Goal: Navigation & Orientation: Understand site structure

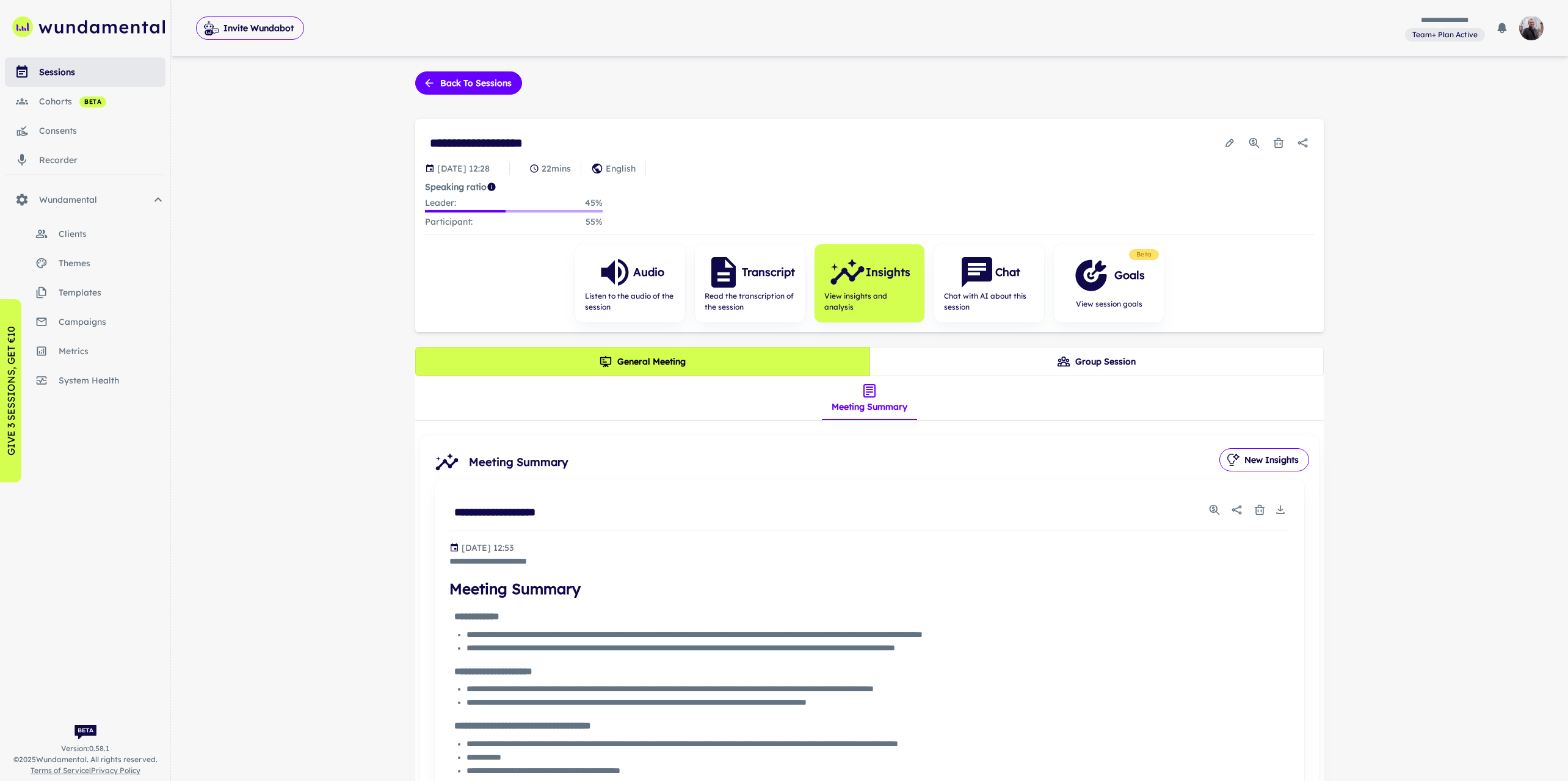
drag, startPoint x: 1447, startPoint y: 183, endPoint x: 1351, endPoint y: 159, distance: 99.0
click at [61, 106] on div "cohorts beta" at bounding box center [103, 101] width 127 height 14
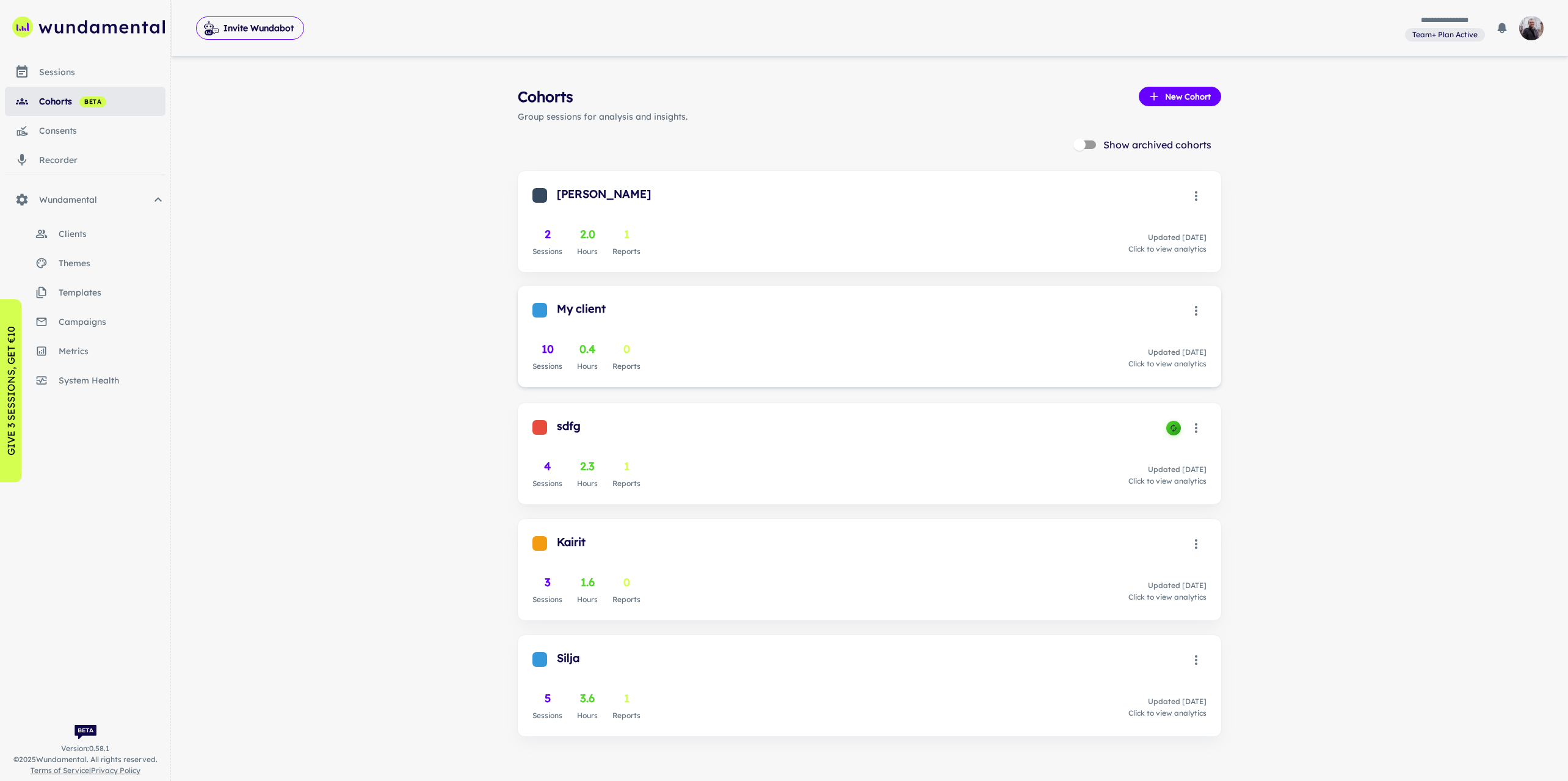
click at [645, 358] on div "10 Sessions 0.4 Hours 0 Reports Updated [DATE] Click to view analytics" at bounding box center [869, 357] width 674 height 32
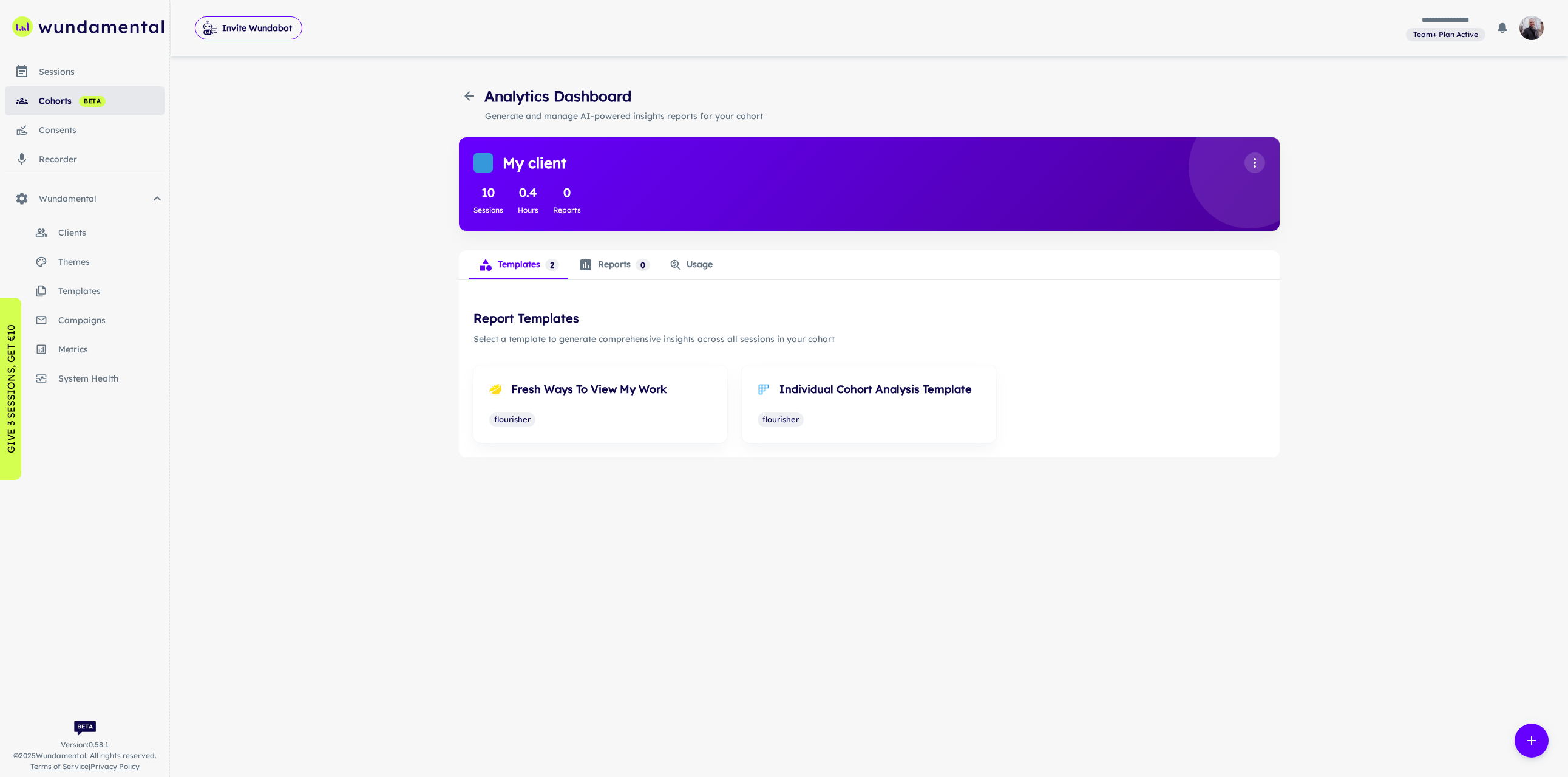
click at [65, 73] on div "sessions" at bounding box center [102, 71] width 126 height 14
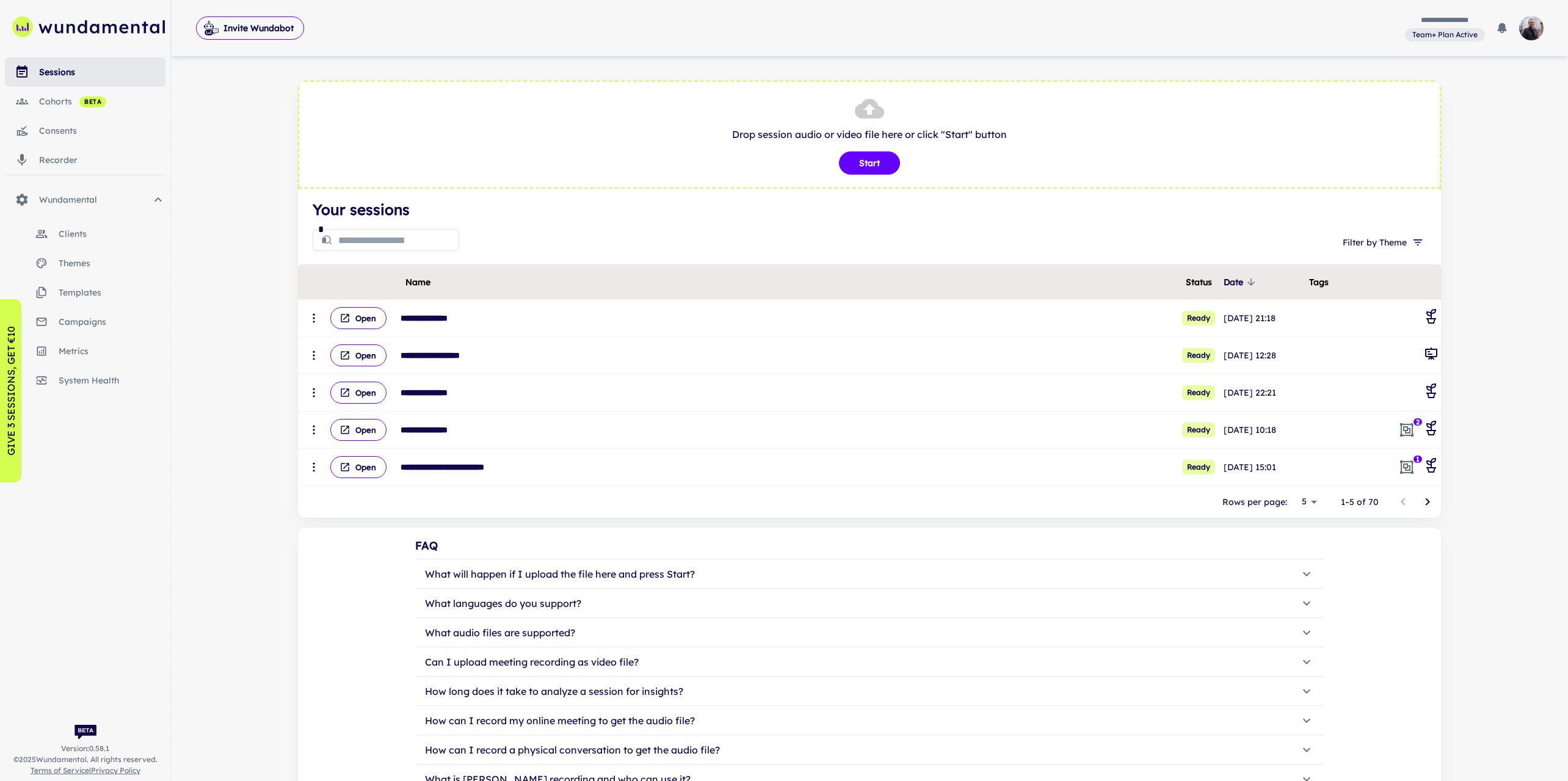
click at [111, 371] on link "system health" at bounding box center [84, 380] width 160 height 29
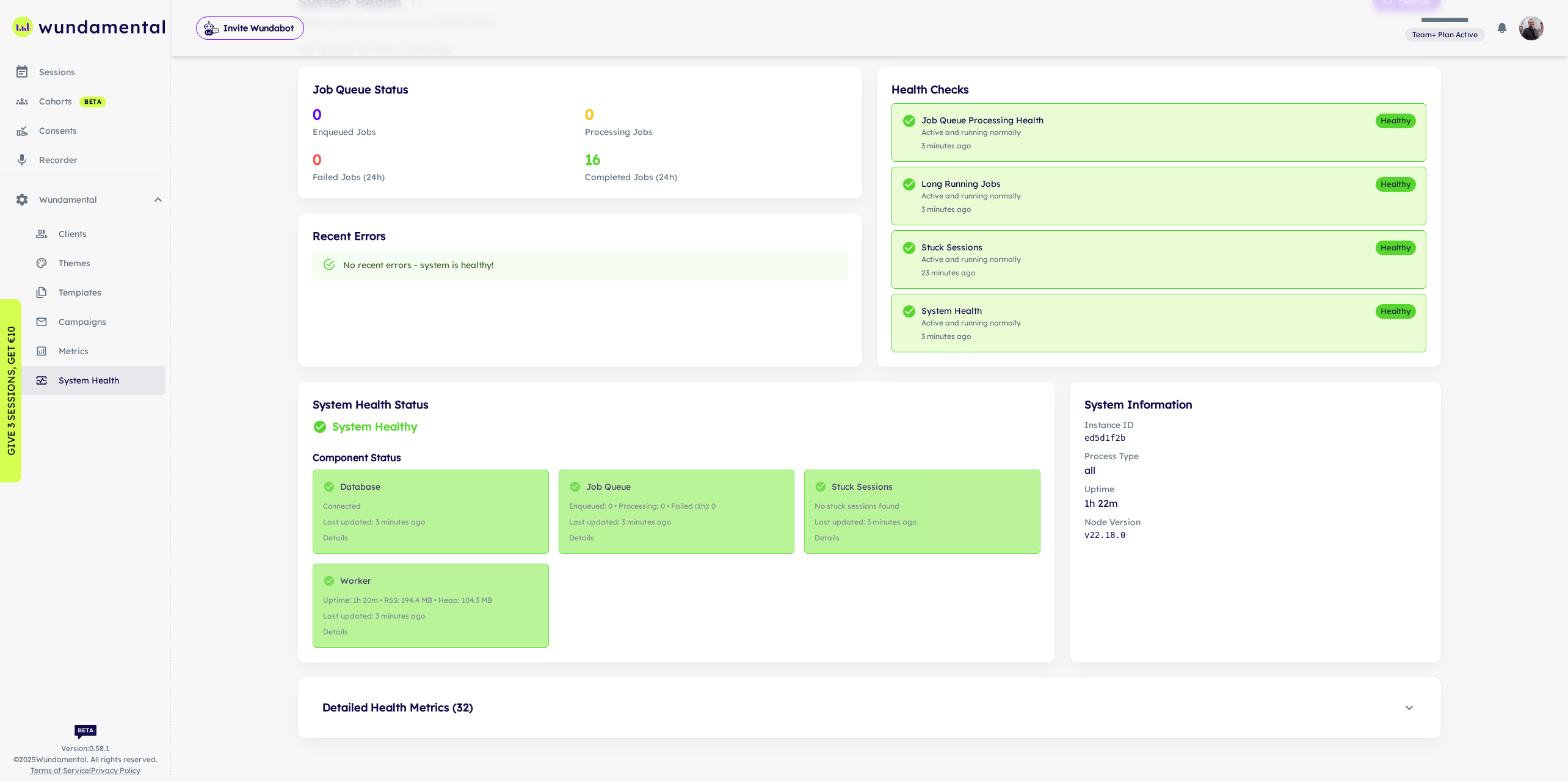
scroll to position [86, 0]
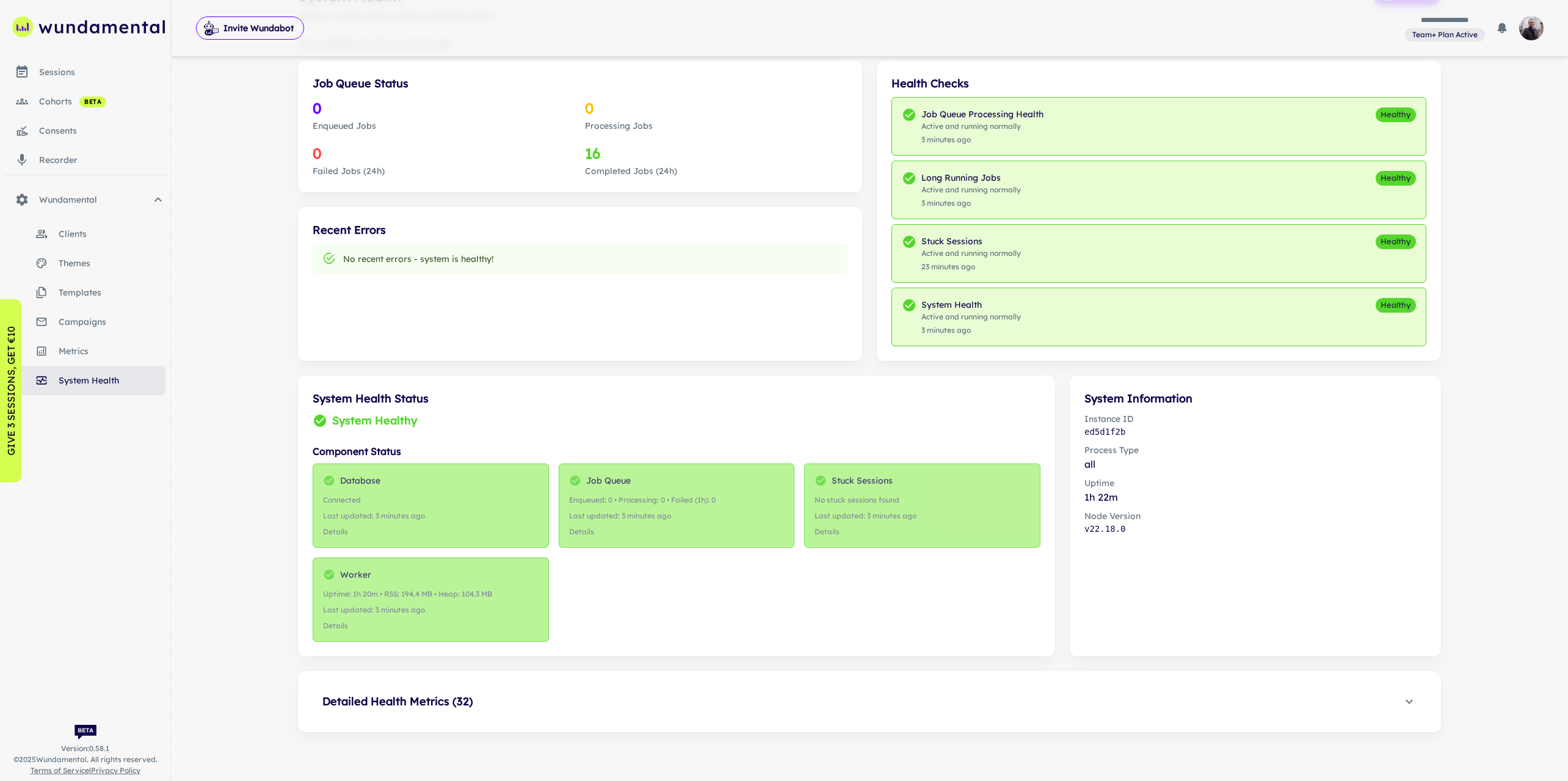
click at [467, 698] on h6 "Detailed Health Metrics ( 32 )" at bounding box center [398, 701] width 150 height 17
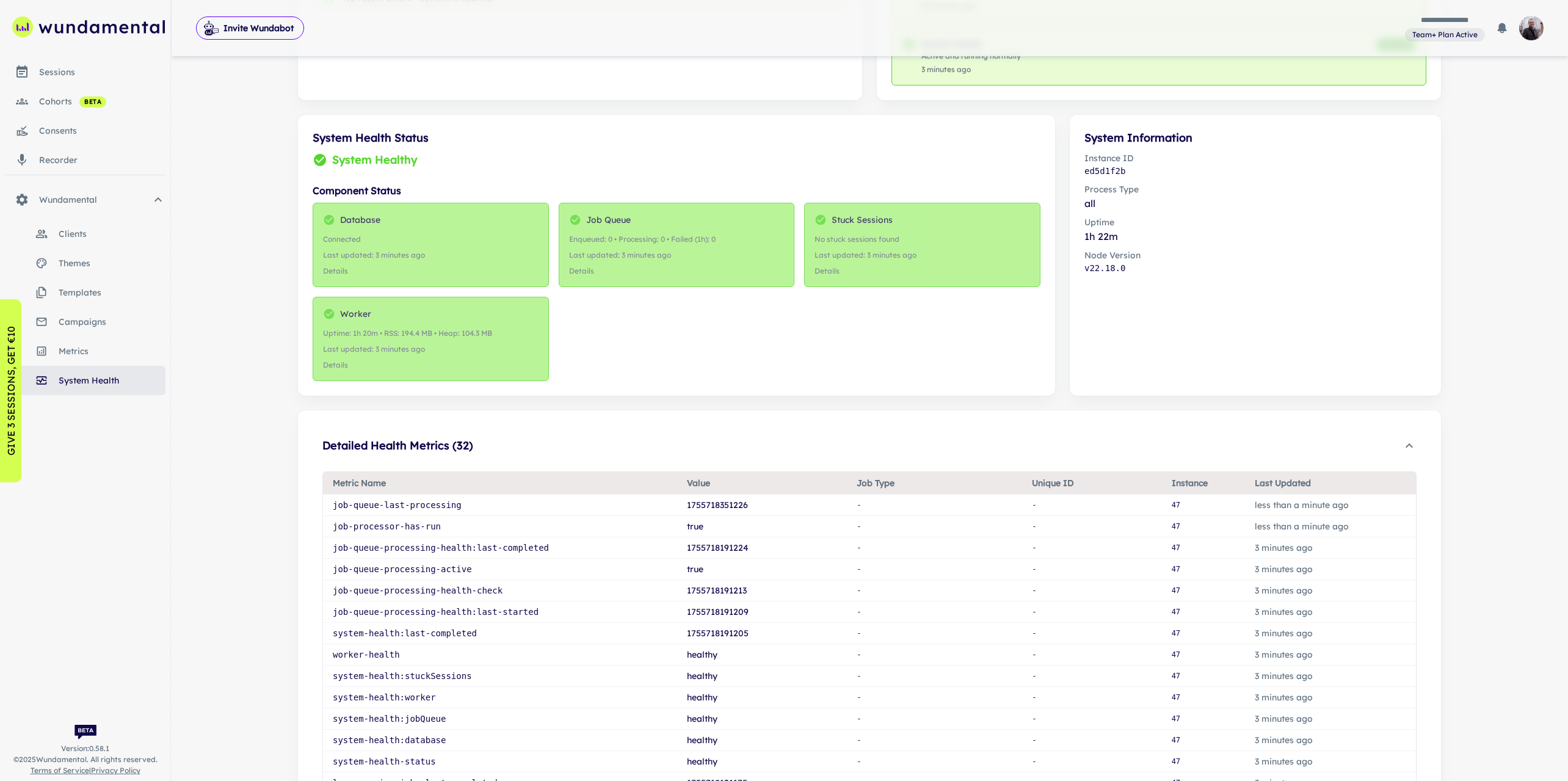
scroll to position [147, 0]
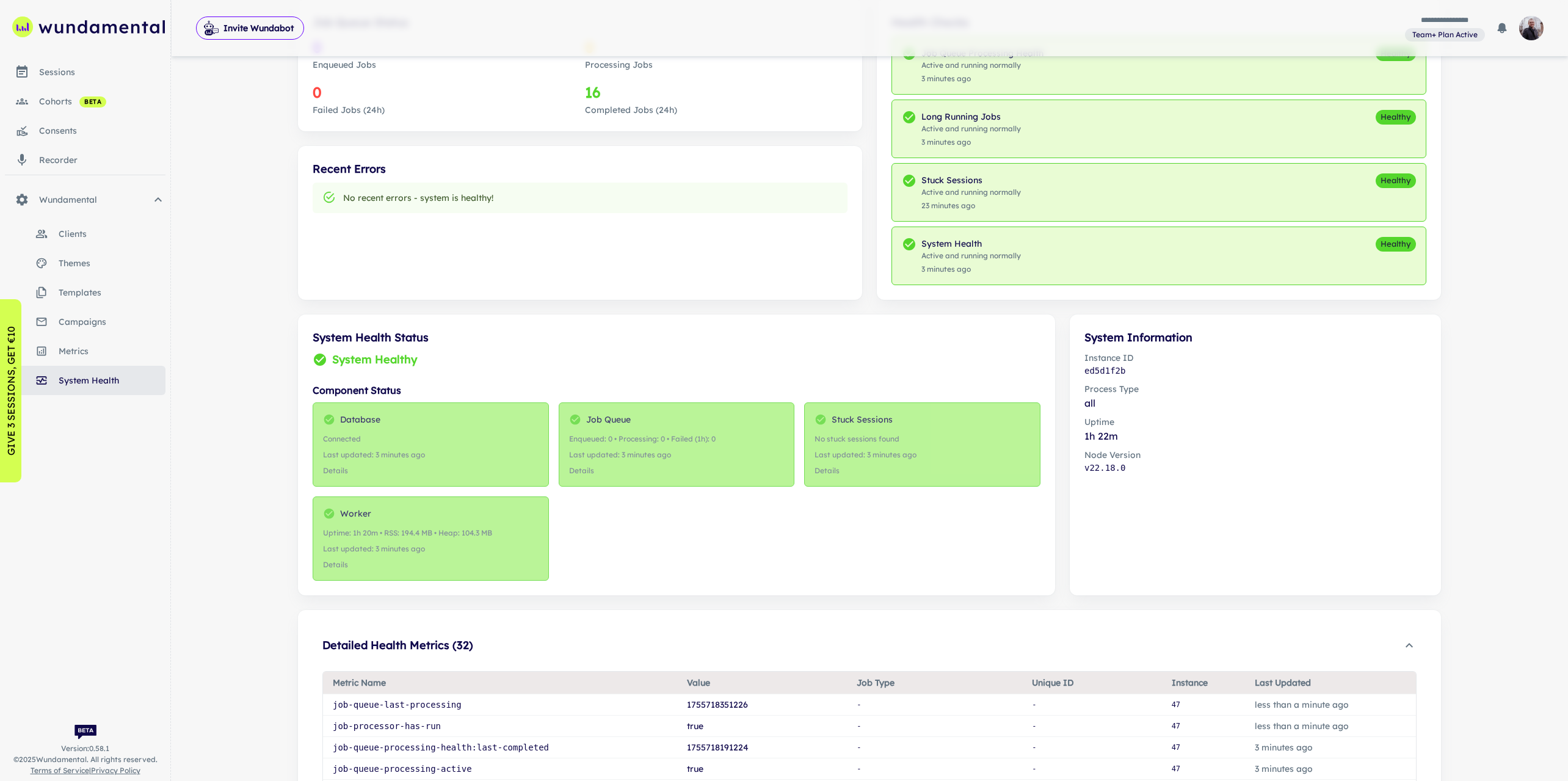
click at [408, 645] on h6 "Detailed Health Metrics ( 32 )" at bounding box center [398, 644] width 150 height 17
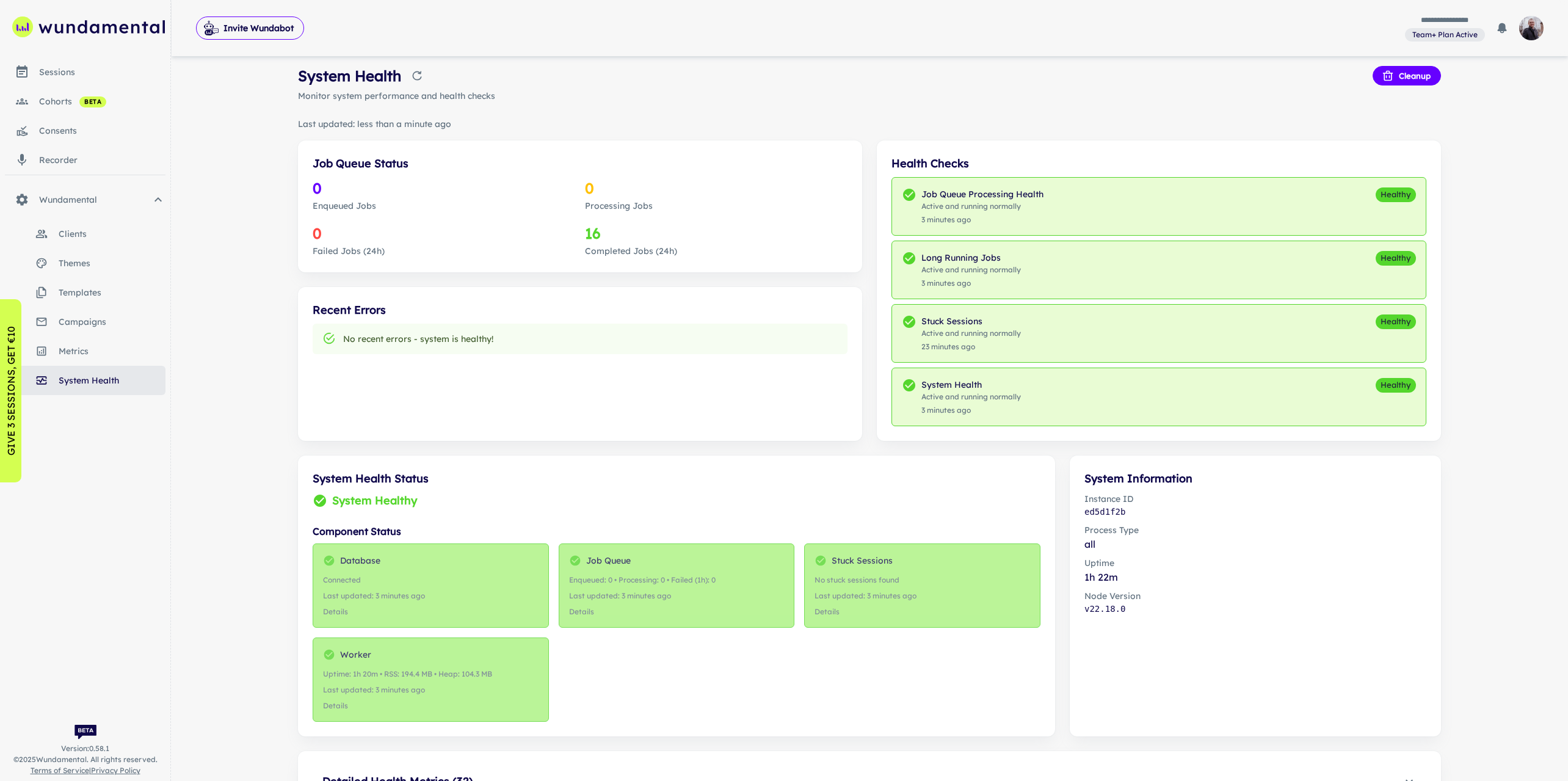
scroll to position [0, 0]
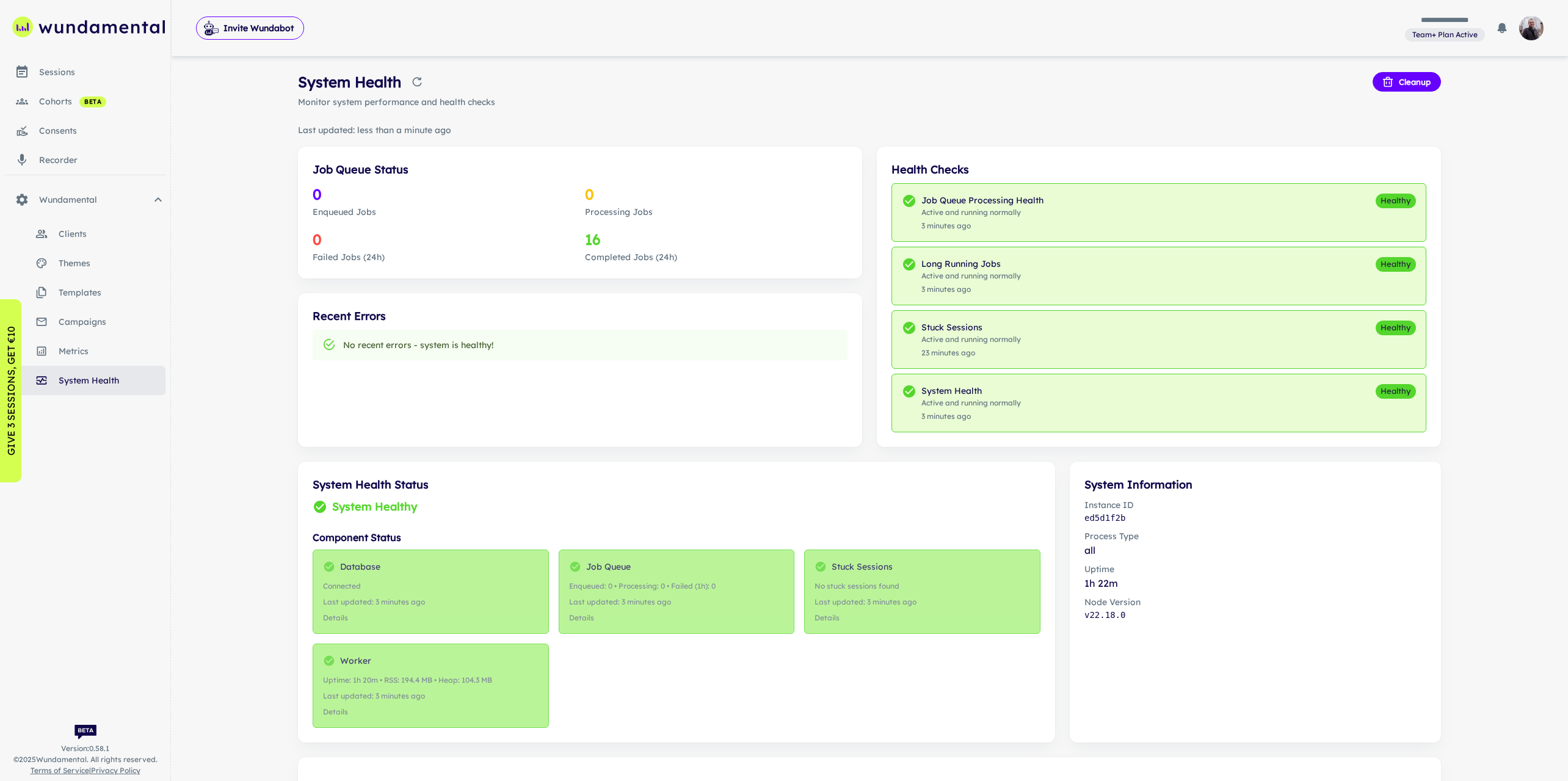
click at [54, 69] on div "sessions" at bounding box center [103, 72] width 127 height 14
